Goal: Task Accomplishment & Management: Manage account settings

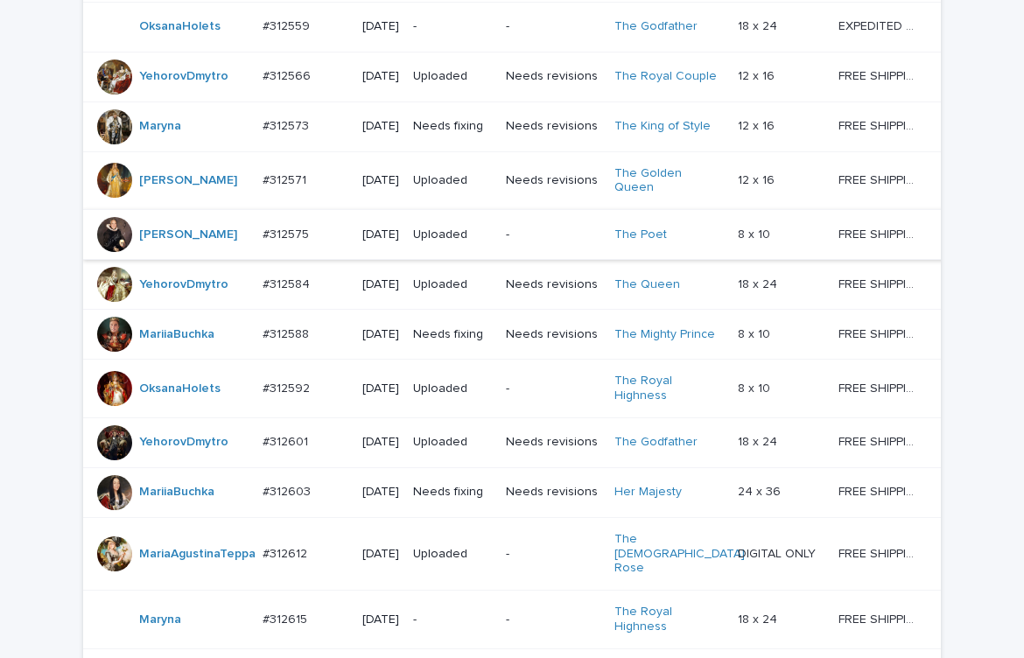
scroll to position [1531, 0]
